Goal: Task Accomplishment & Management: Manage account settings

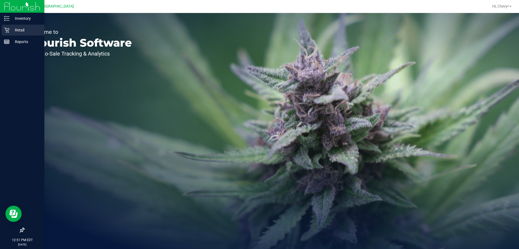
click at [3, 27] on div "Retail" at bounding box center [23, 30] width 43 height 11
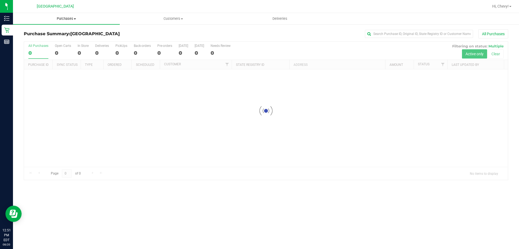
drag, startPoint x: 64, startPoint y: 18, endPoint x: 65, endPoint y: 24, distance: 6.4
click at [64, 17] on span "Purchases" at bounding box center [66, 18] width 107 height 5
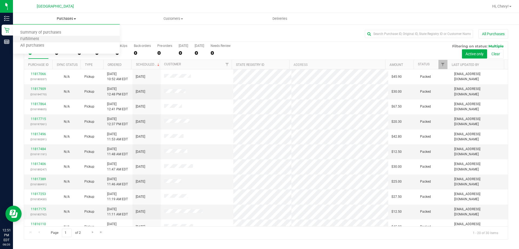
click at [66, 37] on li "Fulfillment" at bounding box center [66, 39] width 107 height 6
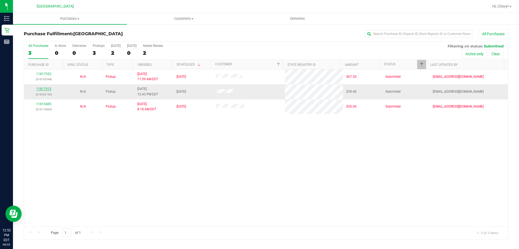
click at [41, 88] on link "11817915" at bounding box center [43, 89] width 15 height 4
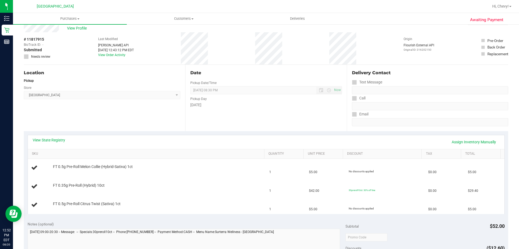
scroll to position [27, 0]
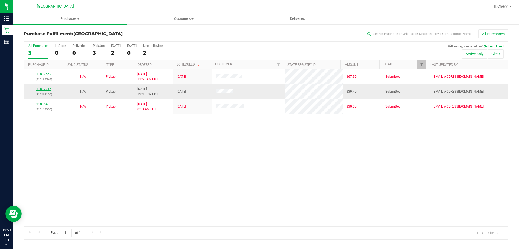
click at [40, 89] on link "11817915" at bounding box center [43, 89] width 15 height 4
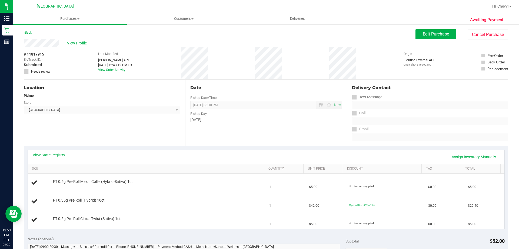
scroll to position [27, 0]
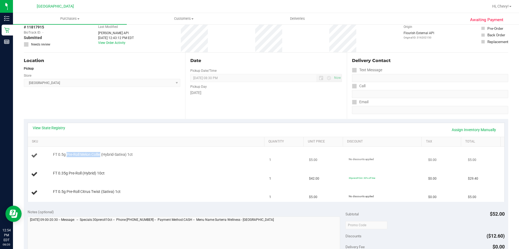
drag, startPoint x: 67, startPoint y: 154, endPoint x: 101, endPoint y: 154, distance: 34.1
click at [101, 154] on span "FT 0.5g Pre-Roll Melon Collie (Hybrid-Sativa) 1ct" at bounding box center [93, 154] width 80 height 5
copy span "Pre-Roll Melon Collie"
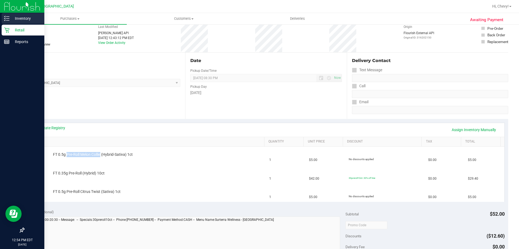
click at [13, 14] on div "Inventory" at bounding box center [23, 18] width 43 height 11
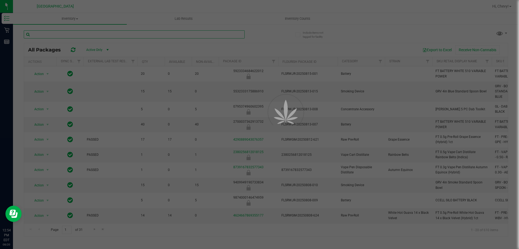
click at [94, 33] on input "text" at bounding box center [134, 34] width 221 height 8
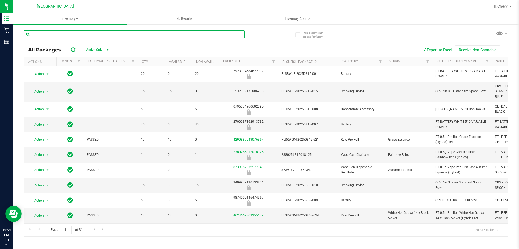
click at [95, 35] on input "text" at bounding box center [134, 34] width 221 height 8
paste input "Pre-Roll Melon Collie"
type input "Pre-Roll Melon Collie"
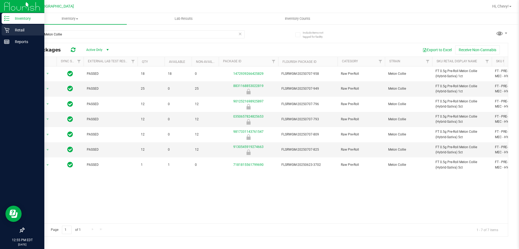
click at [4, 32] on icon at bounding box center [6, 29] width 5 height 5
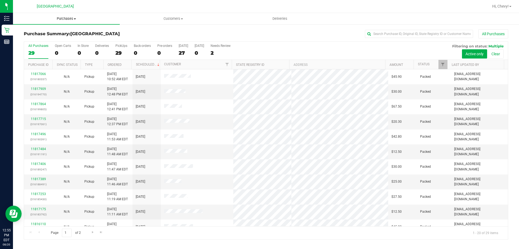
click at [68, 21] on uib-tab-heading "Purchases Summary of purchases Fulfillment All purchases" at bounding box center [66, 18] width 107 height 11
click at [61, 39] on li "Fulfillment" at bounding box center [66, 39] width 107 height 6
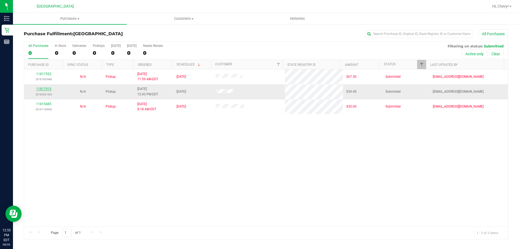
click at [38, 90] on link "11817915" at bounding box center [43, 89] width 15 height 4
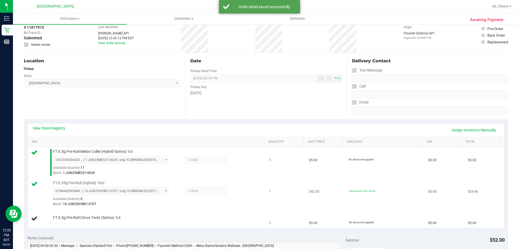
scroll to position [27, 0]
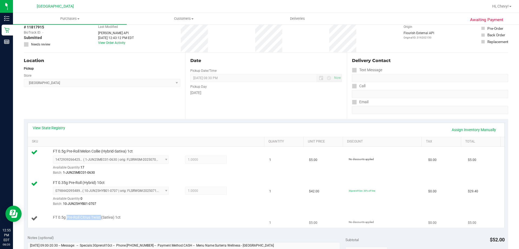
drag, startPoint x: 66, startPoint y: 216, endPoint x: 101, endPoint y: 215, distance: 35.2
click at [101, 215] on span "FT 0.5g Pre-Roll Citrus Twist (Sativa) 1ct" at bounding box center [87, 216] width 68 height 5
copy span "Pre-Roll Citrus Twist"
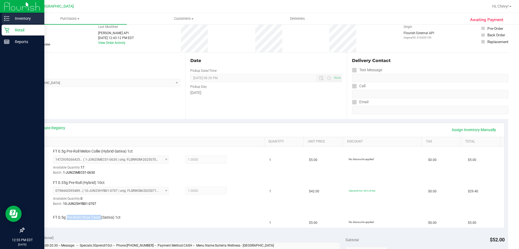
click at [7, 19] on icon at bounding box center [6, 18] width 5 height 5
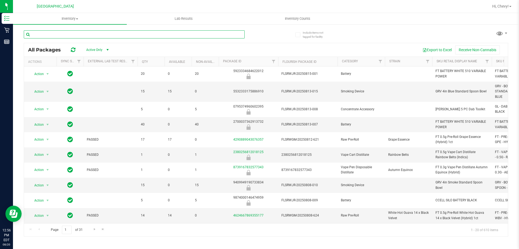
click at [68, 34] on input "text" at bounding box center [134, 34] width 221 height 8
paste input "Pre-Roll Citrus Twist"
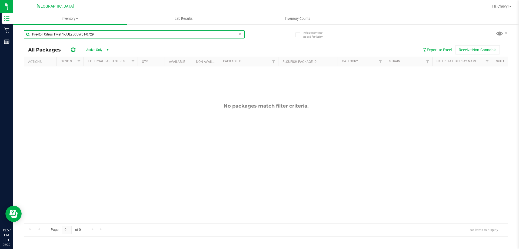
type input "Pre-Roll Citrus Twist 1-JUL25CUW01-0729"
click at [67, 19] on span "Inventory" at bounding box center [70, 18] width 114 height 5
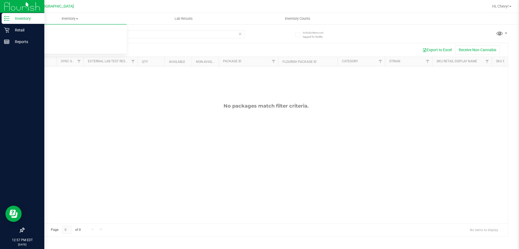
click at [5, 6] on img at bounding box center [22, 6] width 36 height 13
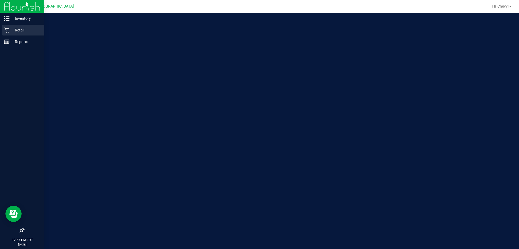
click at [4, 32] on icon at bounding box center [6, 29] width 5 height 5
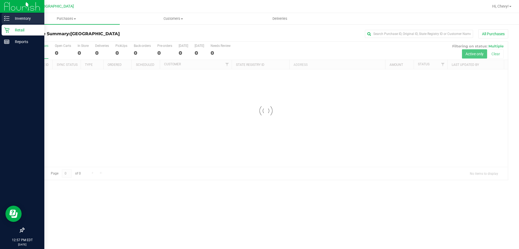
click at [20, 19] on p "Inventory" at bounding box center [25, 18] width 32 height 6
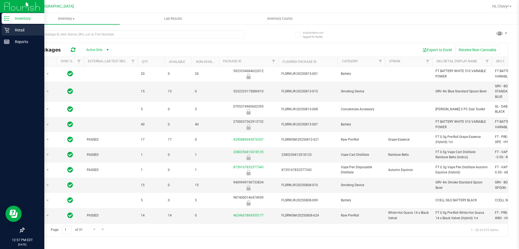
click at [4, 29] on icon at bounding box center [6, 29] width 5 height 5
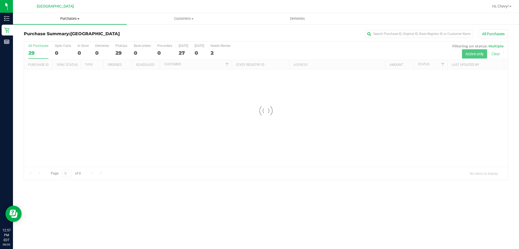
click at [64, 22] on uib-tab-heading "Purchases Summary of purchases Fulfillment All purchases" at bounding box center [70, 18] width 114 height 11
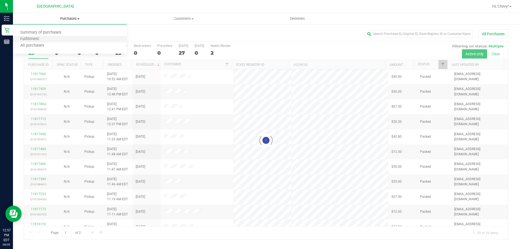
click at [64, 38] on li "Fulfillment" at bounding box center [70, 39] width 114 height 6
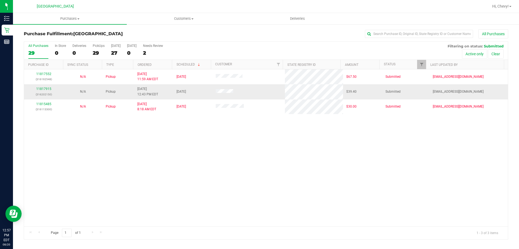
click at [39, 86] on div "11817915 (316202150)" at bounding box center [43, 91] width 33 height 10
click at [42, 88] on link "11817915" at bounding box center [43, 89] width 15 height 4
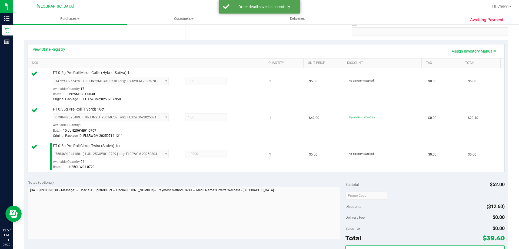
scroll to position [189, 0]
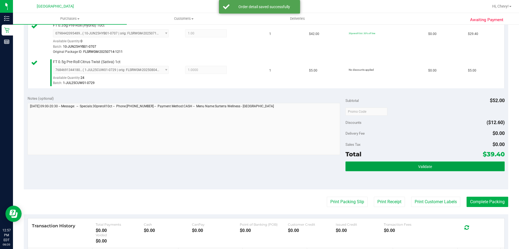
click at [429, 170] on button "Validate" at bounding box center [425, 166] width 159 height 10
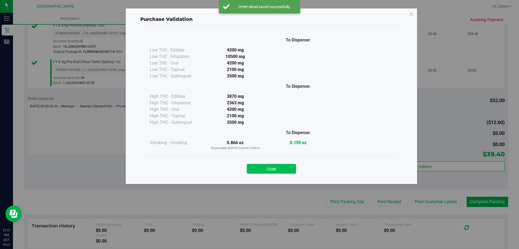
click at [287, 169] on button "Close" at bounding box center [271, 169] width 49 height 10
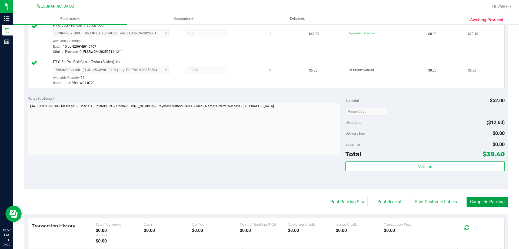
click at [496, 197] on button "Complete Packing" at bounding box center [488, 201] width 42 height 10
